Goal: Task Accomplishment & Management: Complete application form

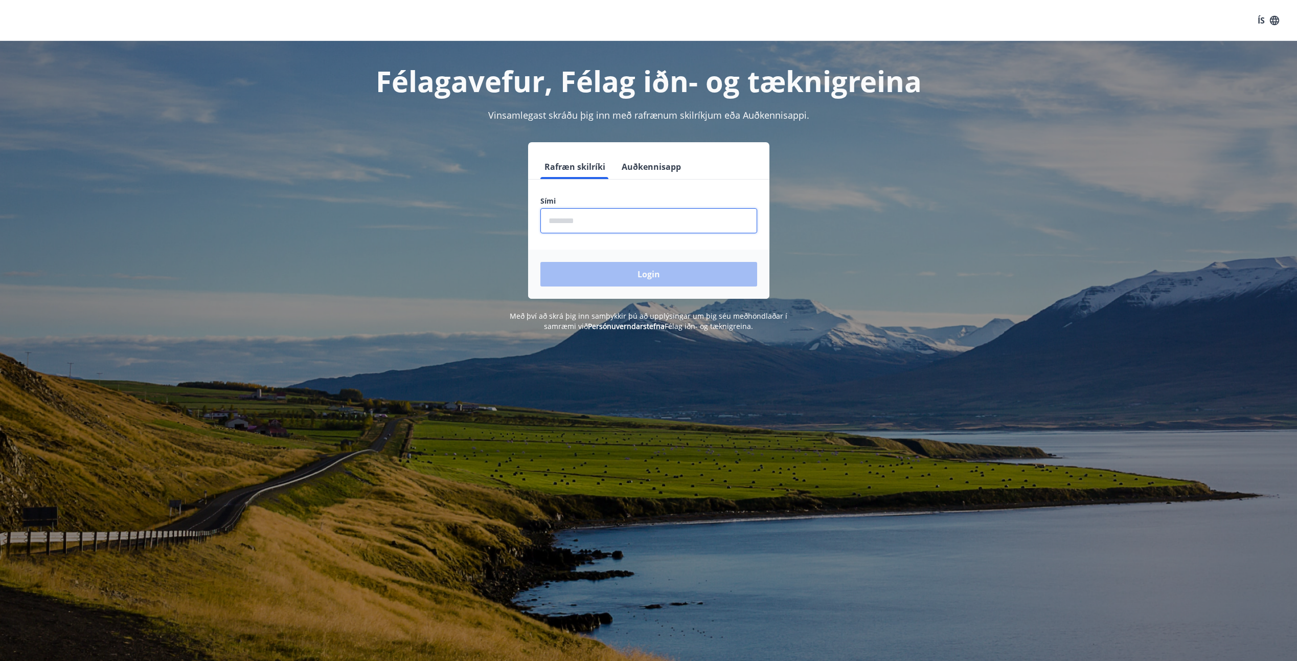
click at [592, 223] on input "phone" at bounding box center [648, 220] width 217 height 25
type input "********"
click at [652, 277] on button "Login" at bounding box center [648, 274] width 217 height 25
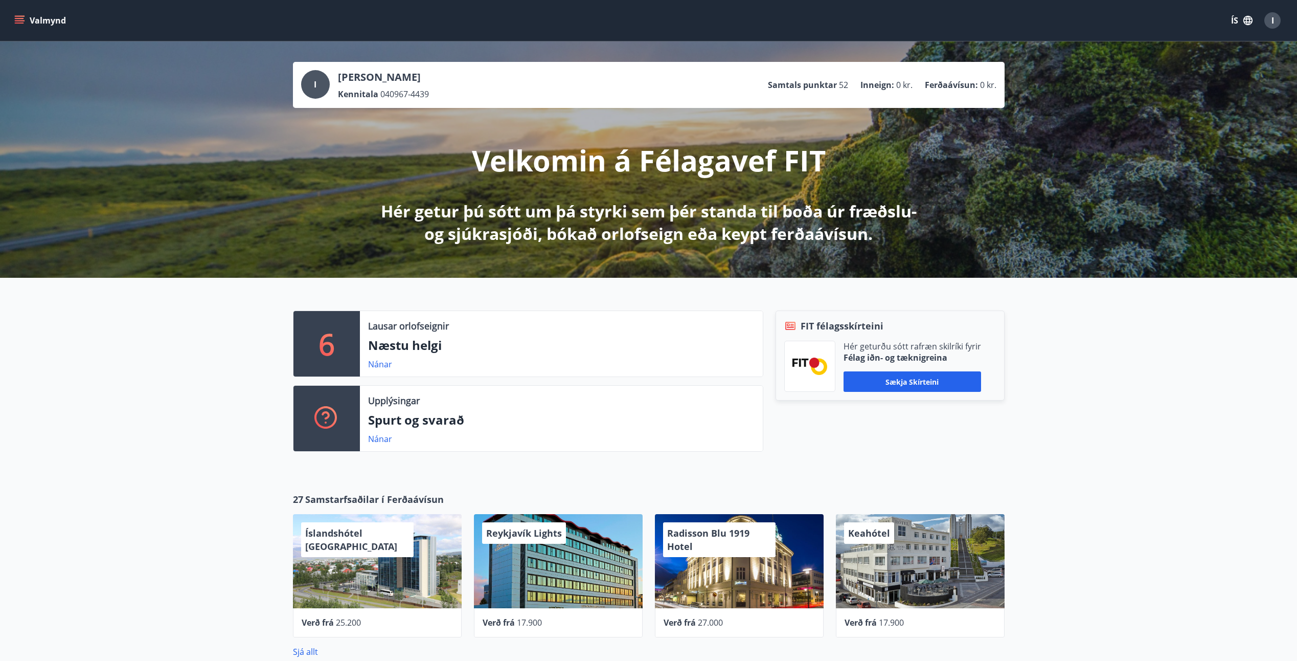
click at [22, 19] on icon "menu" at bounding box center [19, 18] width 9 height 1
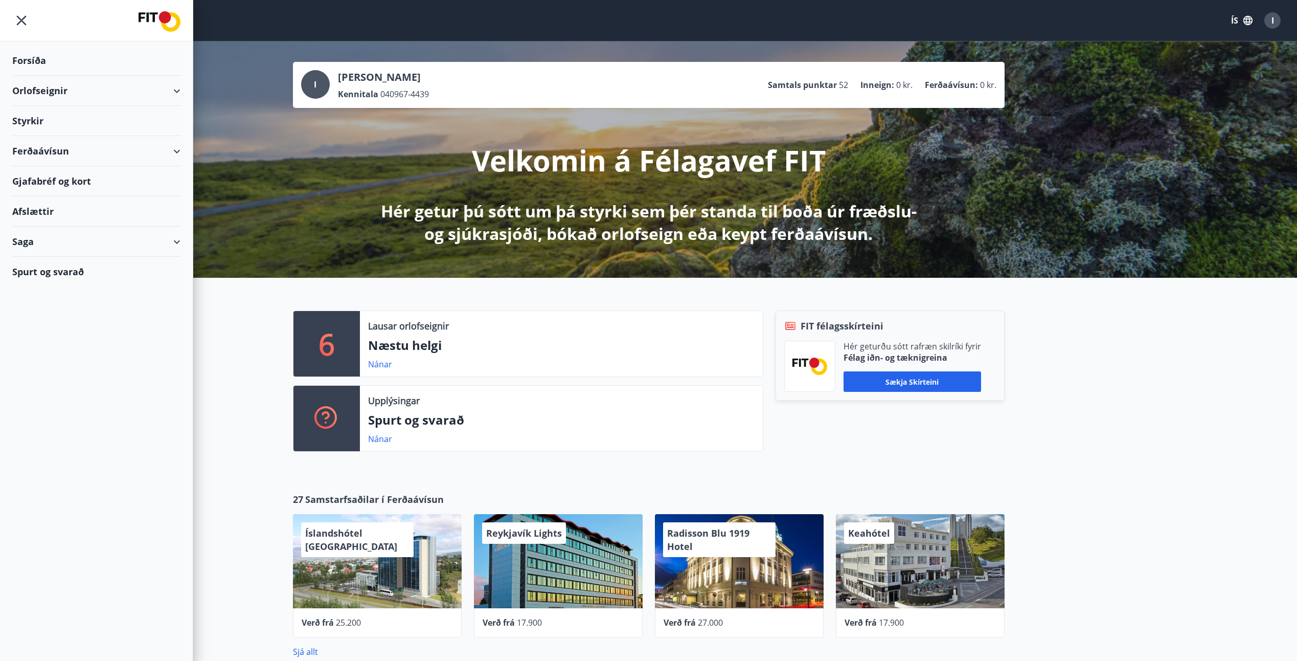
click at [39, 121] on div "Styrkir" at bounding box center [96, 121] width 168 height 30
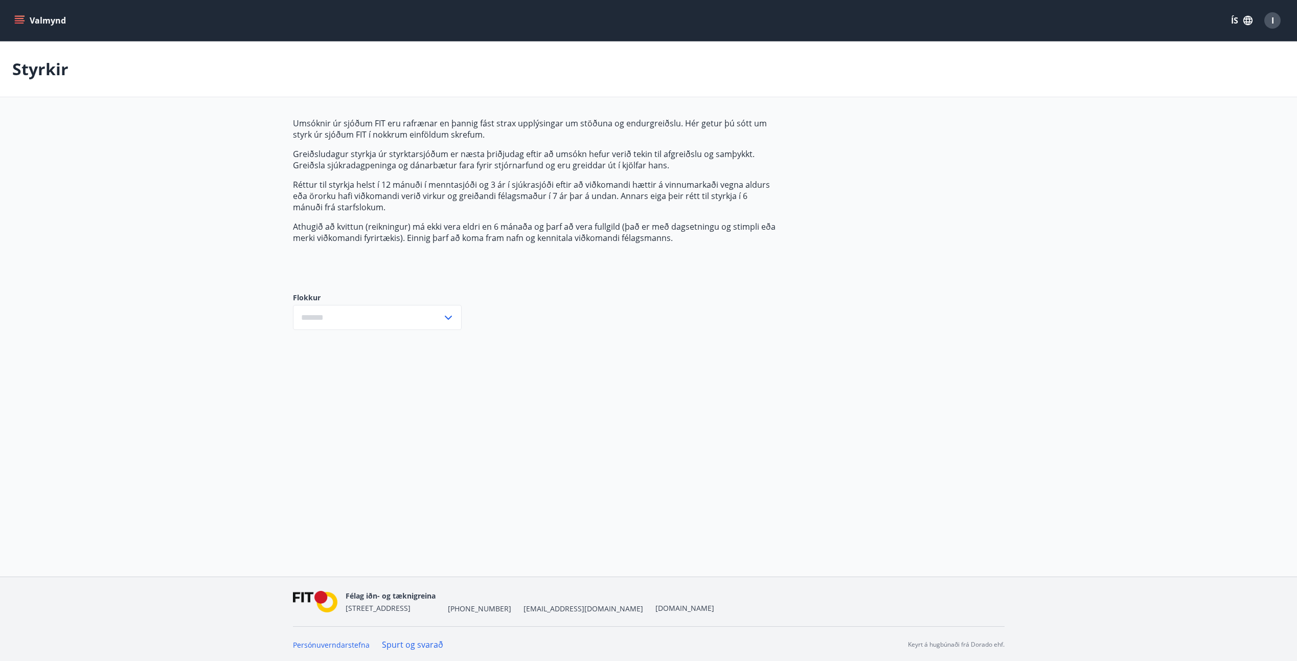
type input "***"
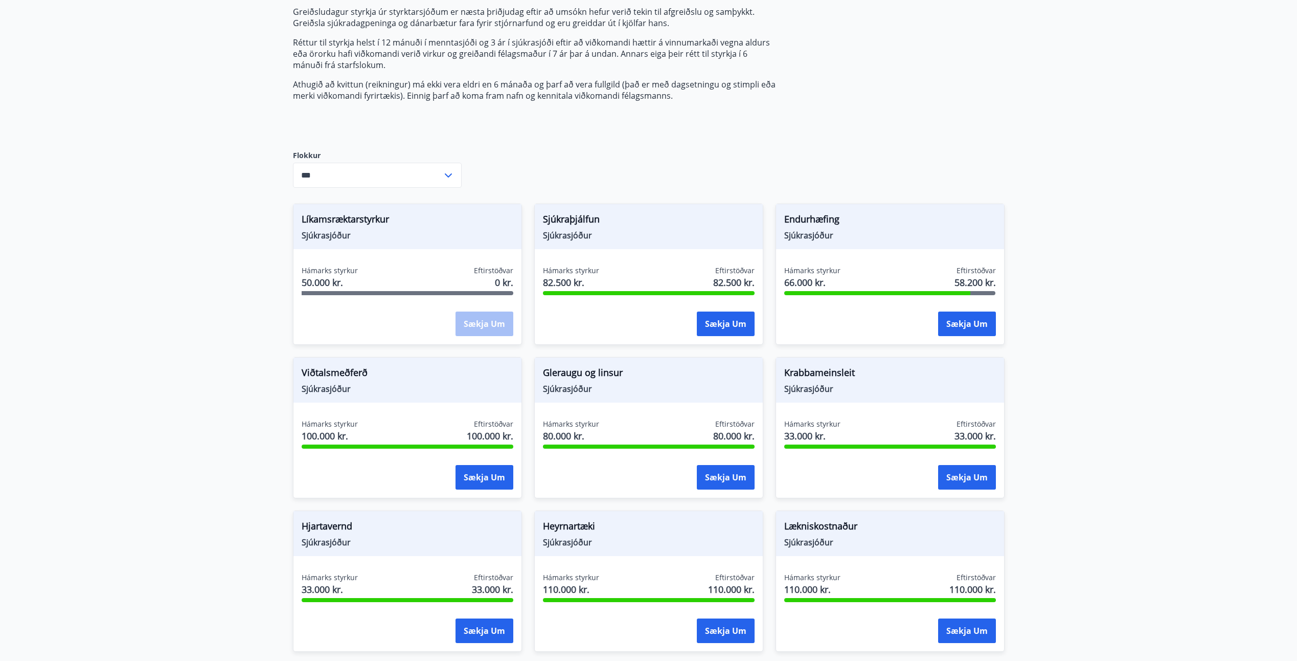
scroll to position [153, 0]
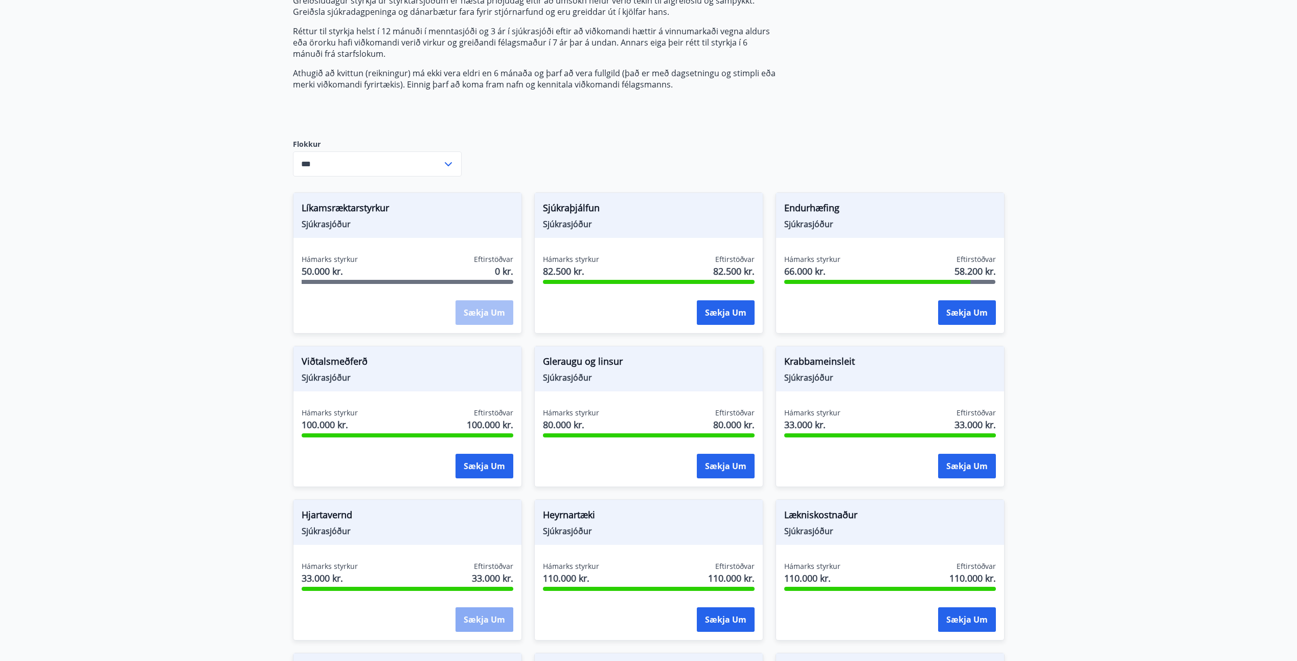
click at [471, 619] on button "Sækja um" at bounding box center [485, 619] width 58 height 25
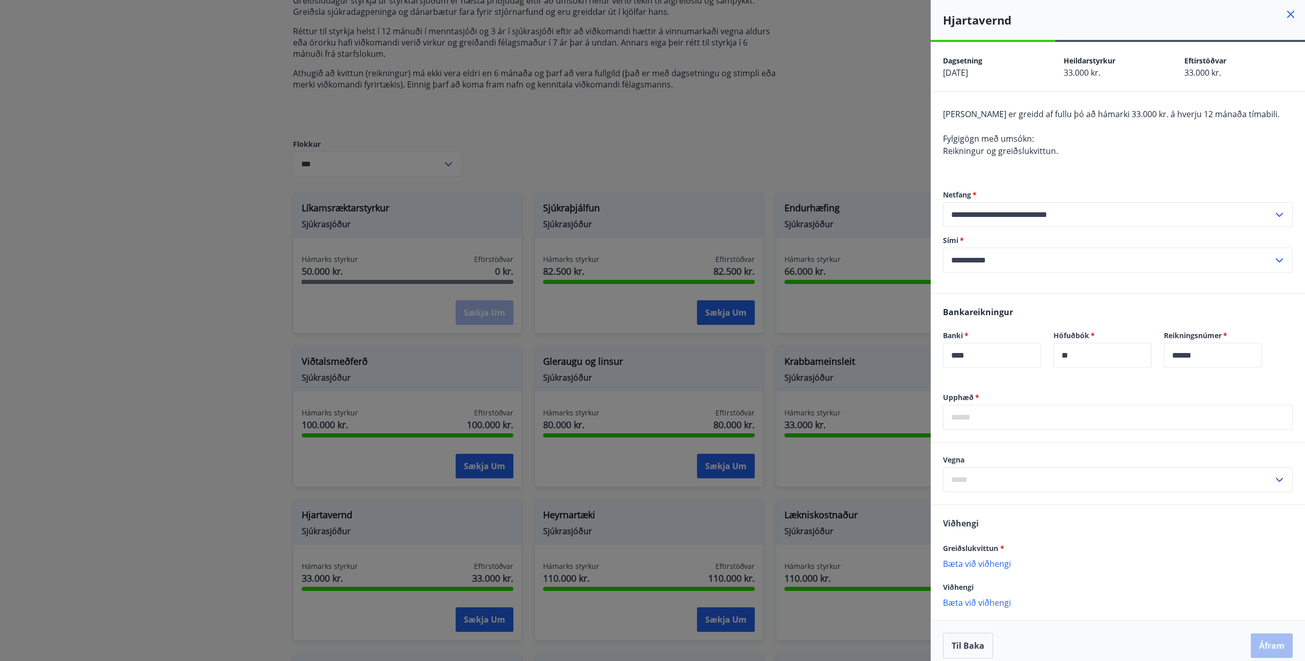
click at [1287, 15] on icon at bounding box center [1290, 14] width 7 height 7
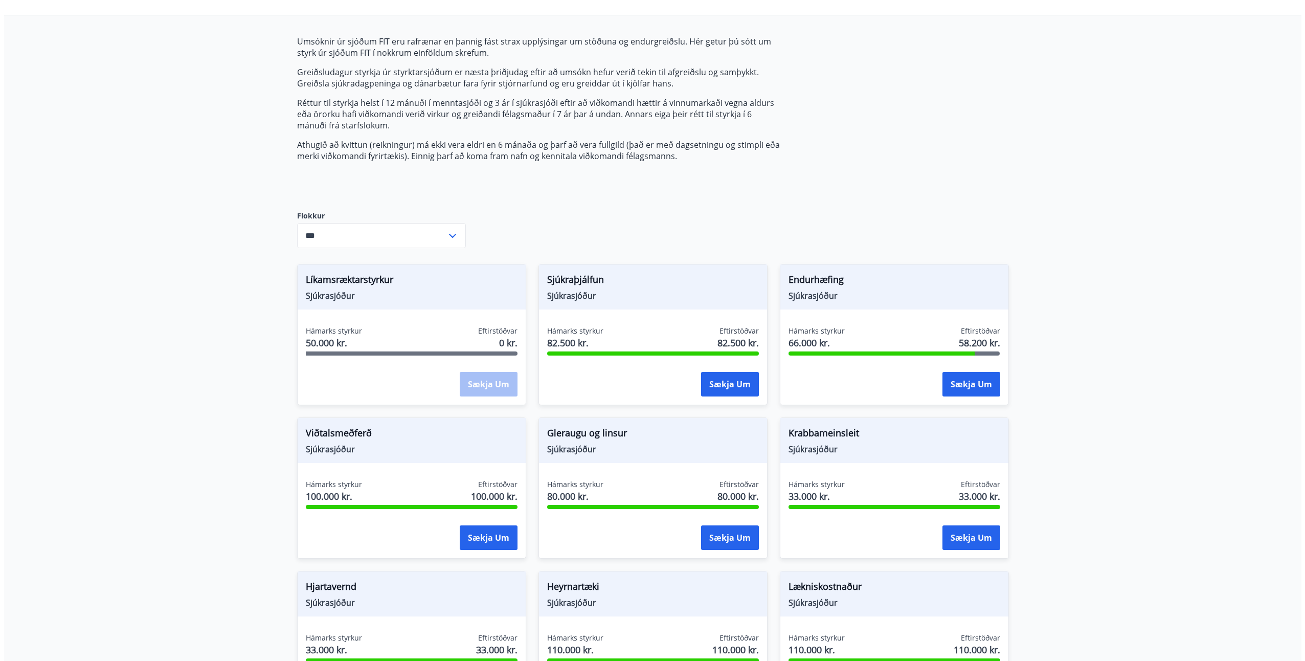
scroll to position [0, 0]
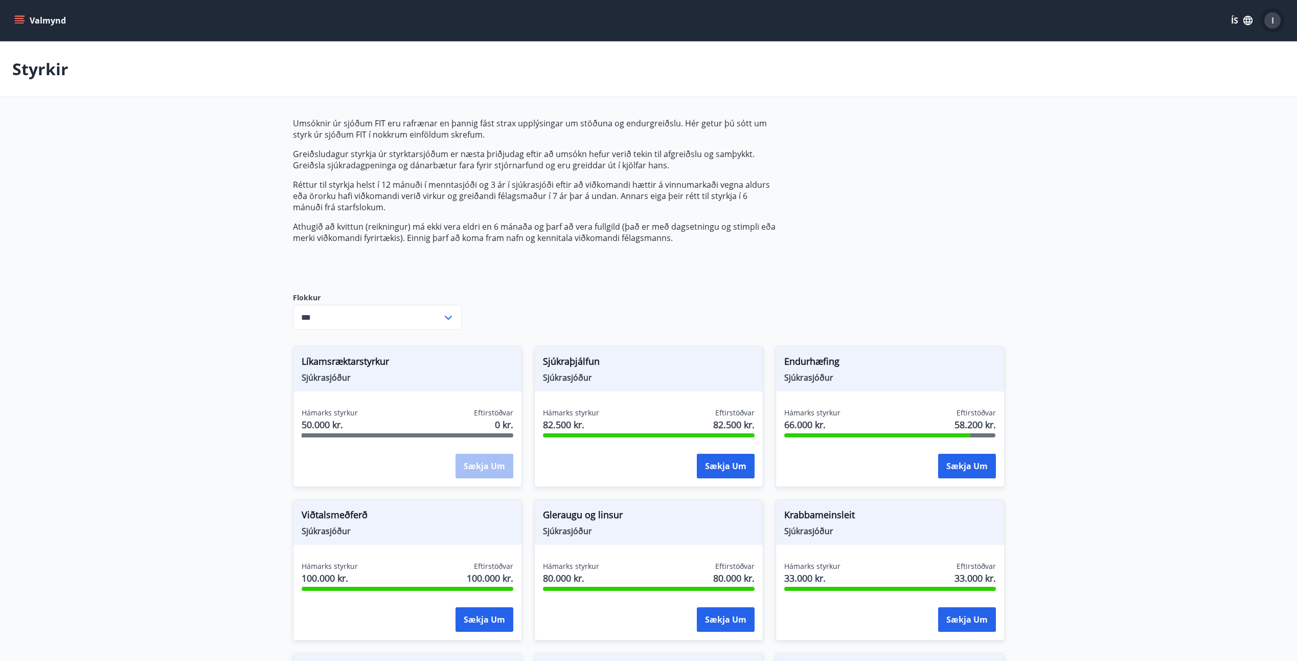
click at [1273, 18] on span "I" at bounding box center [1272, 20] width 3 height 11
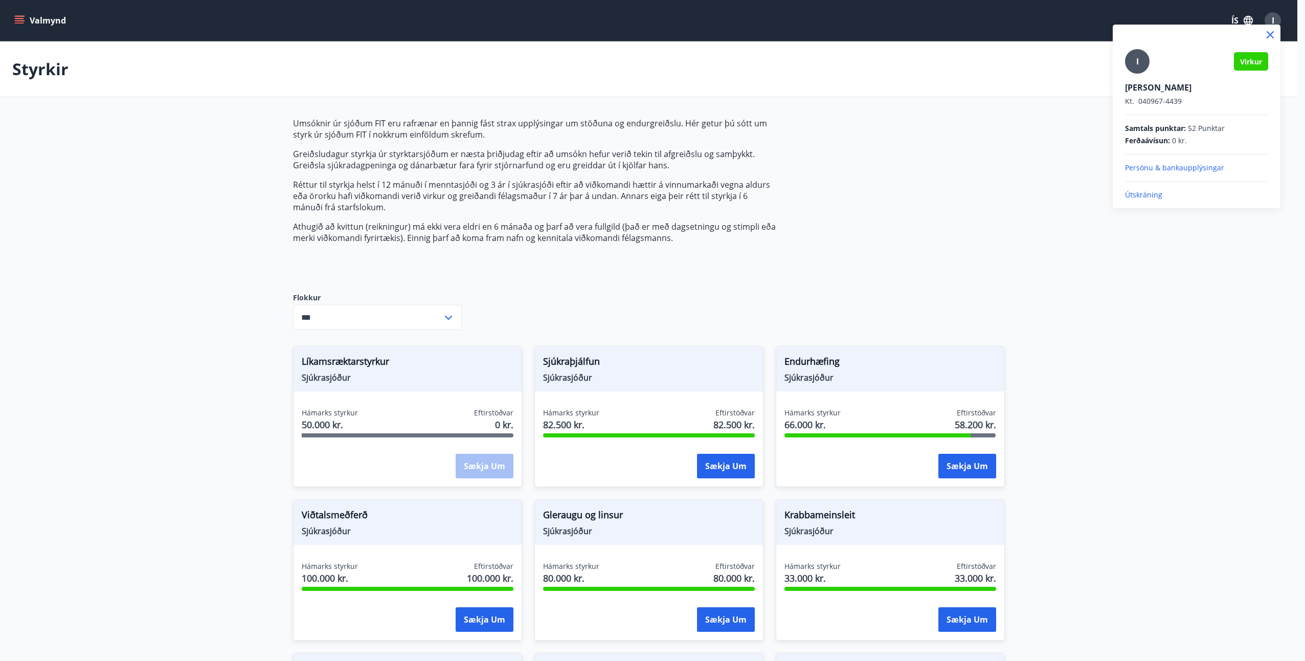
click at [766, 230] on div at bounding box center [652, 330] width 1305 height 661
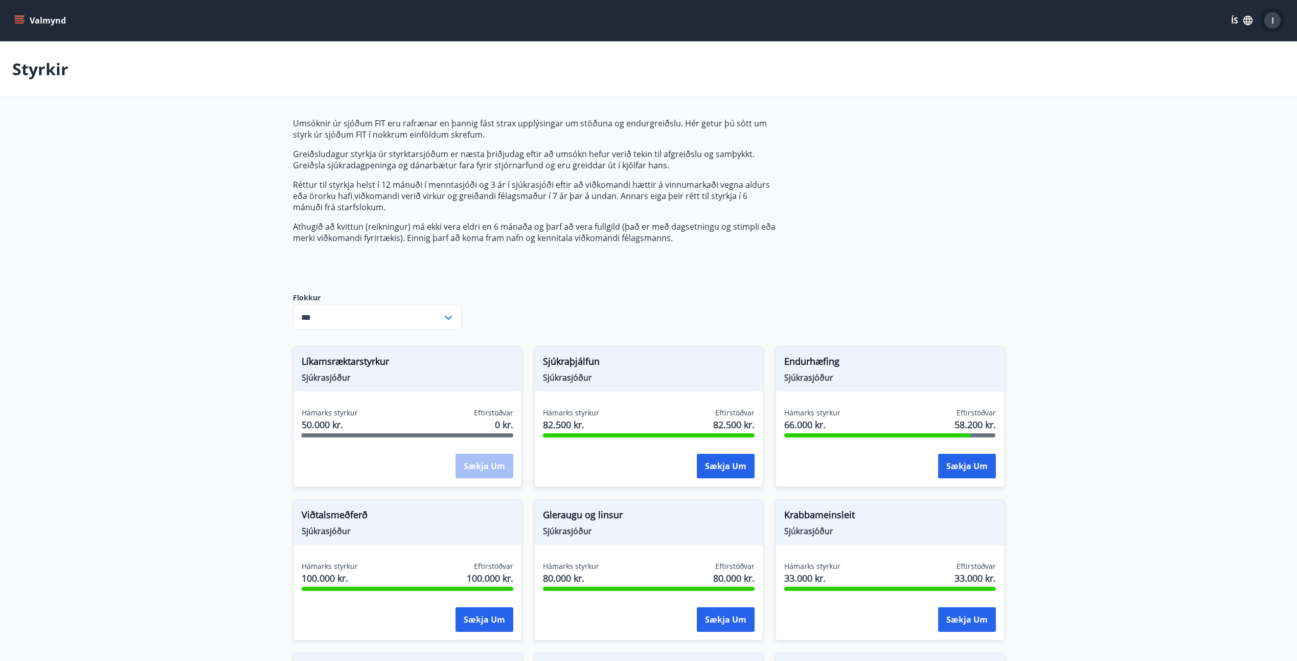
click at [1277, 21] on div "I" at bounding box center [1272, 20] width 16 height 16
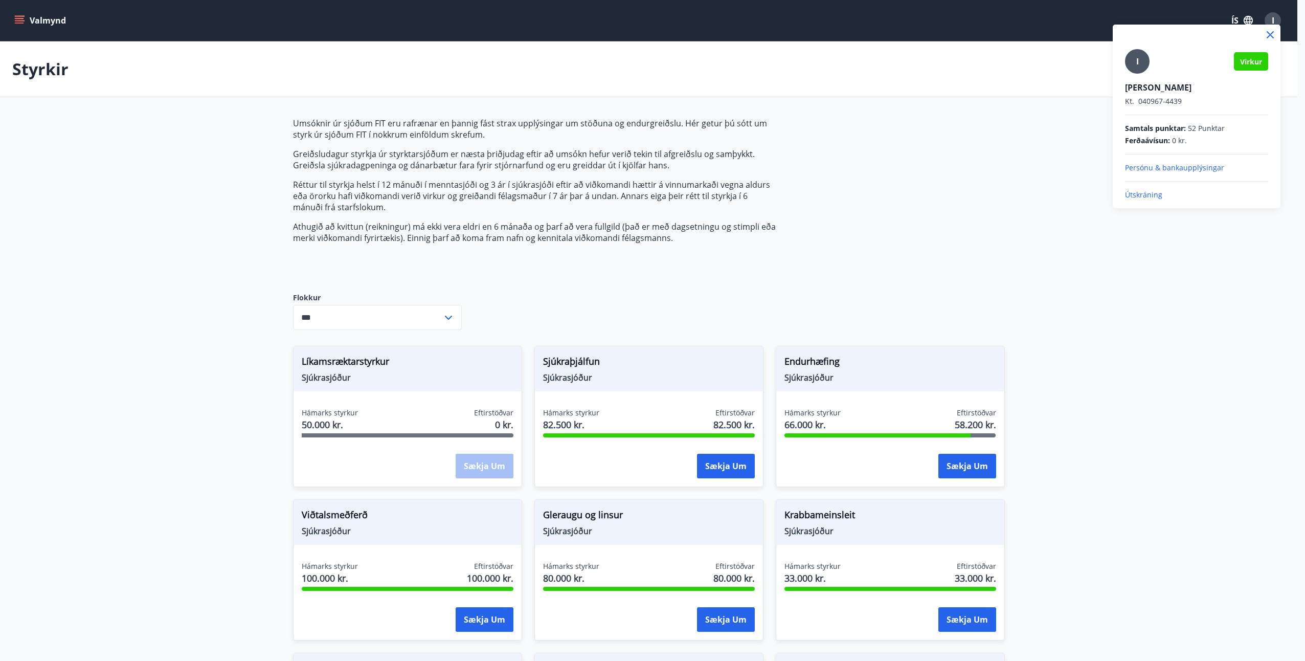
click at [1132, 192] on p "Útskráning" at bounding box center [1196, 195] width 143 height 10
